Goal: Task Accomplishment & Management: Manage account settings

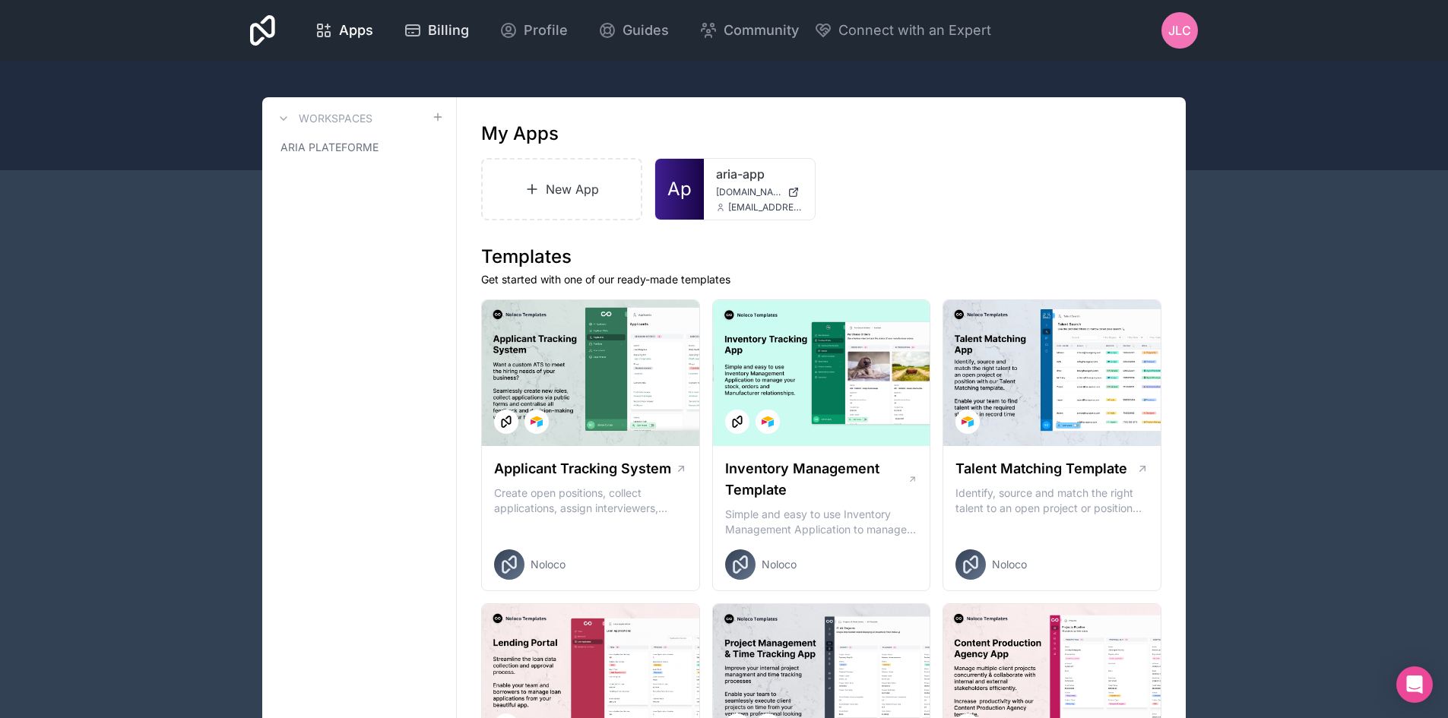
click at [428, 26] on span "Billing" at bounding box center [448, 30] width 41 height 21
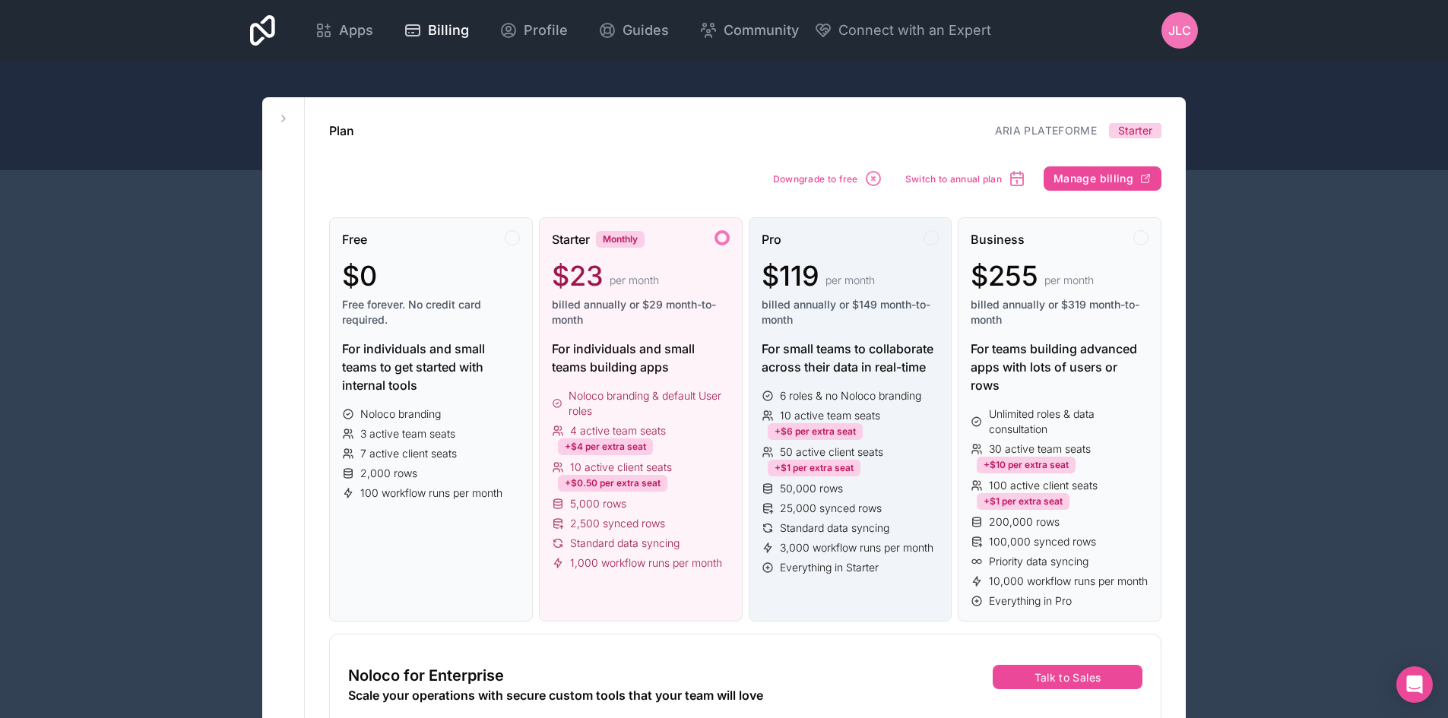
click at [832, 372] on div "For small teams to collaborate across their data in real-time" at bounding box center [851, 358] width 178 height 36
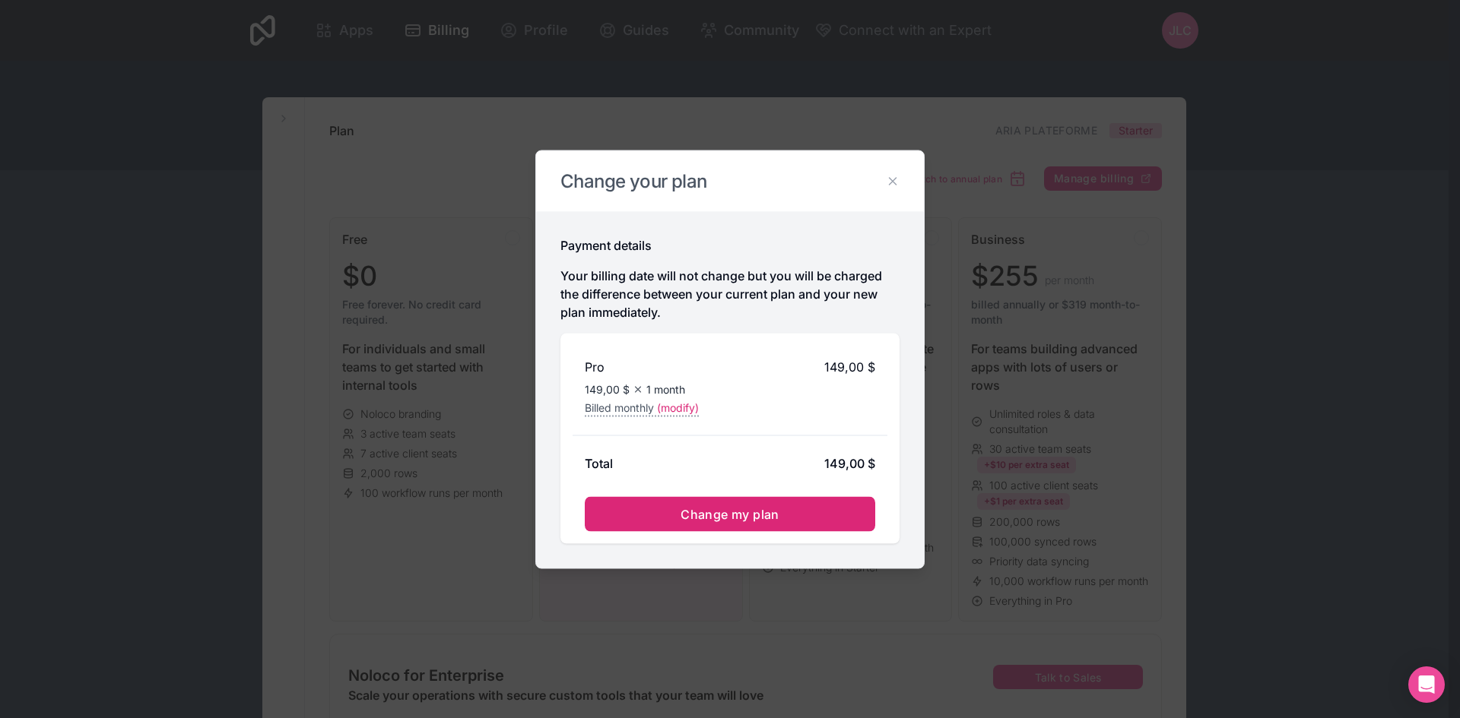
click at [768, 516] on span "Change my plan" at bounding box center [729, 513] width 99 height 15
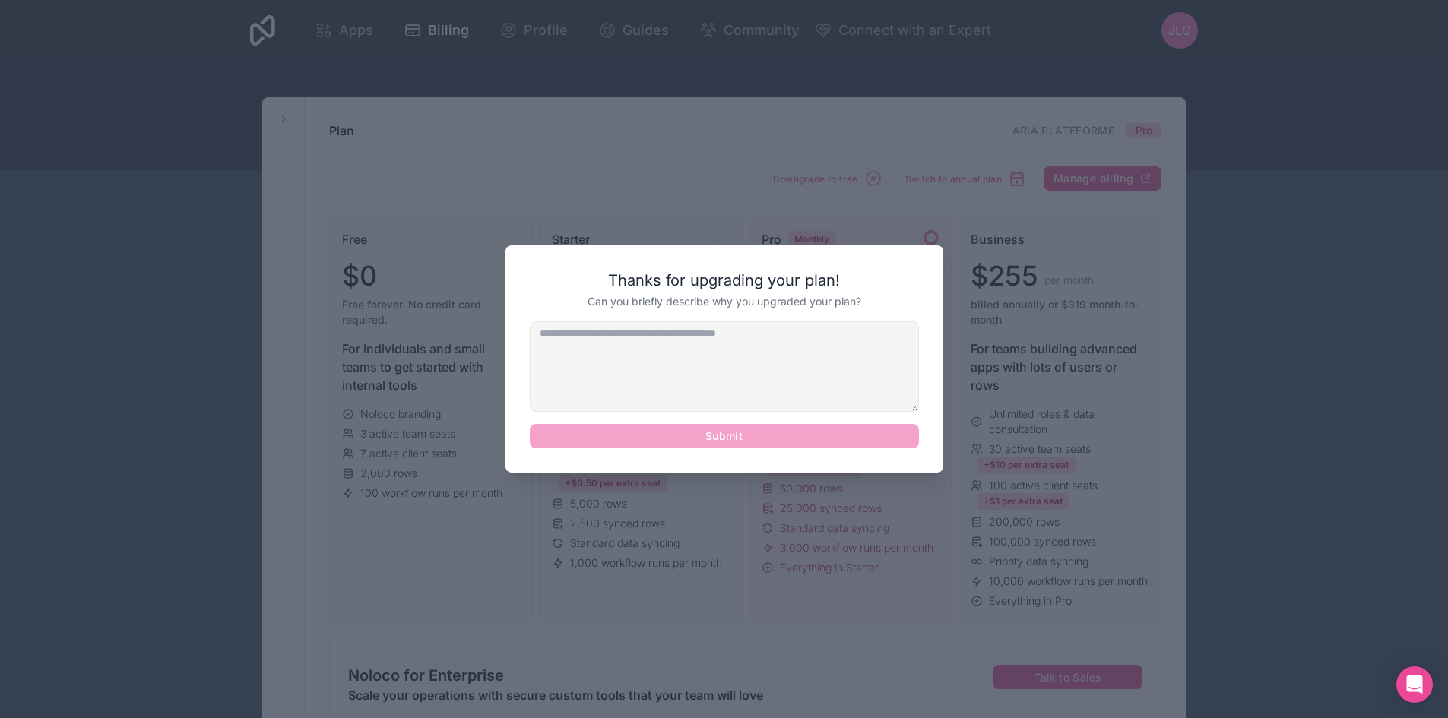
click at [769, 354] on textarea at bounding box center [724, 367] width 389 height 90
click at [705, 379] on textarea at bounding box center [724, 367] width 389 height 90
click at [1201, 345] on div at bounding box center [724, 359] width 1448 height 718
click at [1149, 445] on div at bounding box center [724, 359] width 1448 height 718
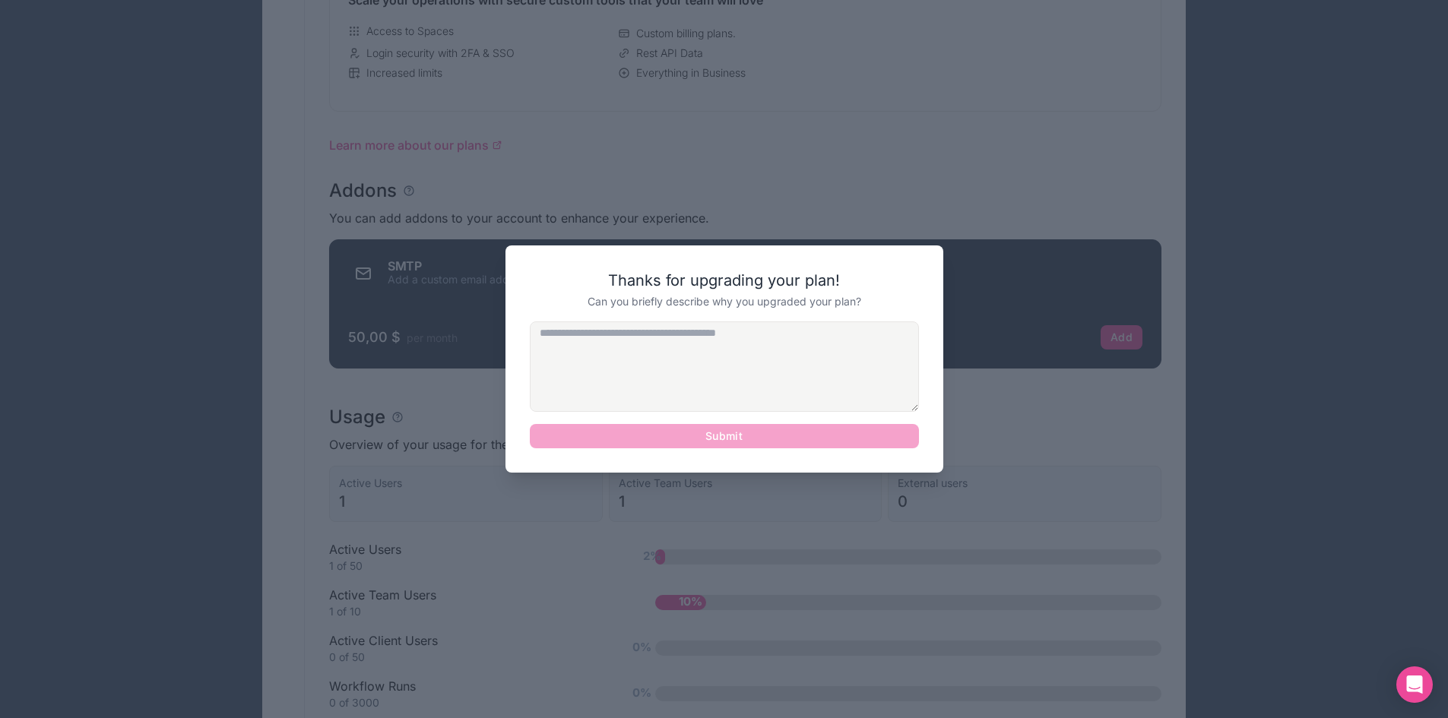
scroll to position [696, 0]
click at [746, 359] on textarea at bounding box center [724, 367] width 389 height 90
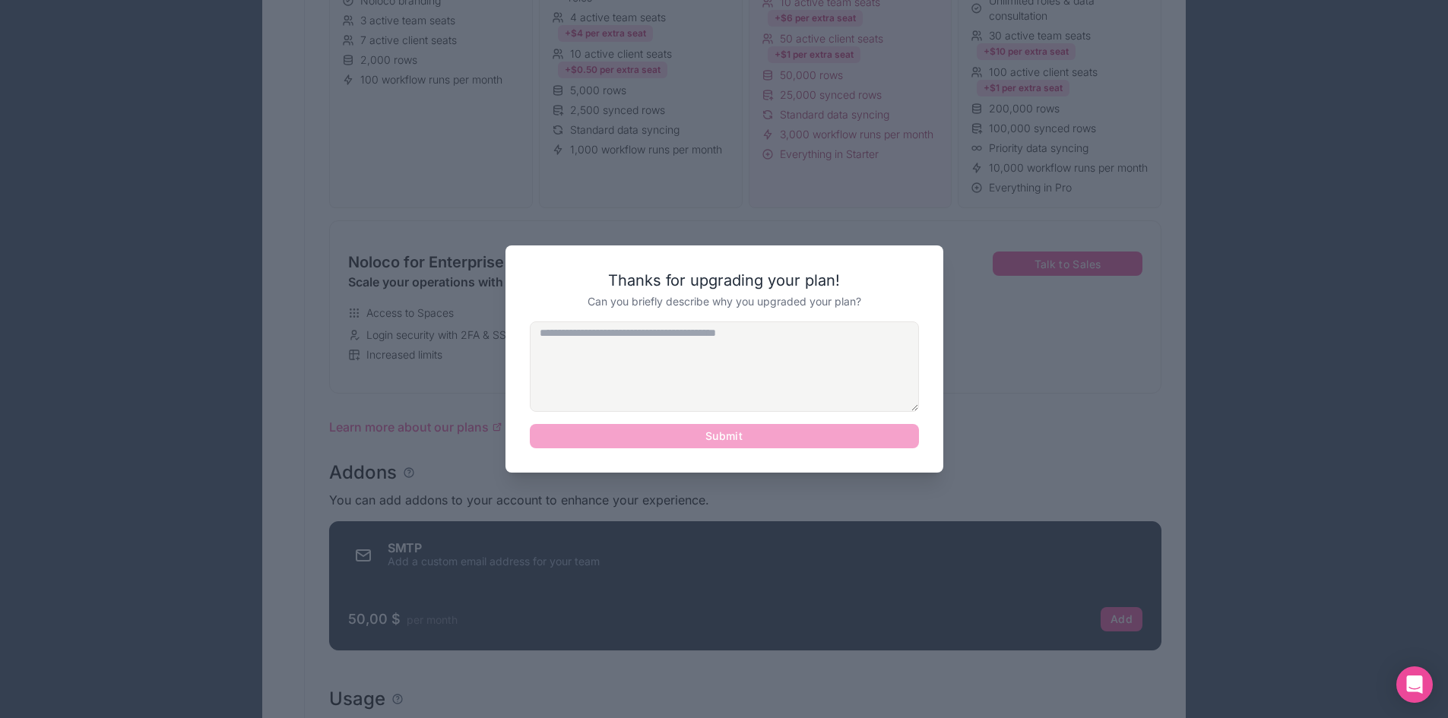
scroll to position [413, 0]
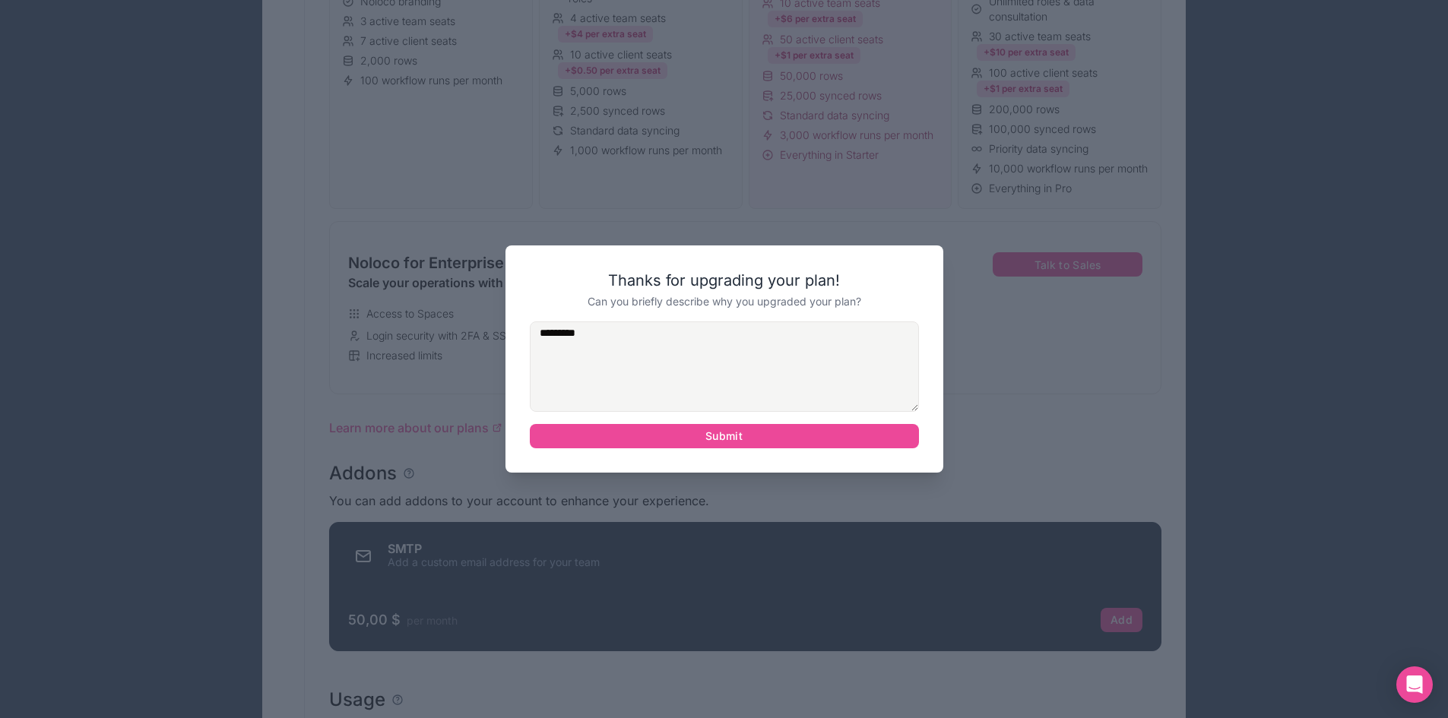
type textarea "*********"
click at [764, 449] on div "Thanks for upgrading your plan! Can you briefly describe why you upgraded your …" at bounding box center [725, 359] width 438 height 227
click at [739, 436] on button "Submit" at bounding box center [724, 436] width 389 height 24
